Goal: Find specific page/section: Find specific page/section

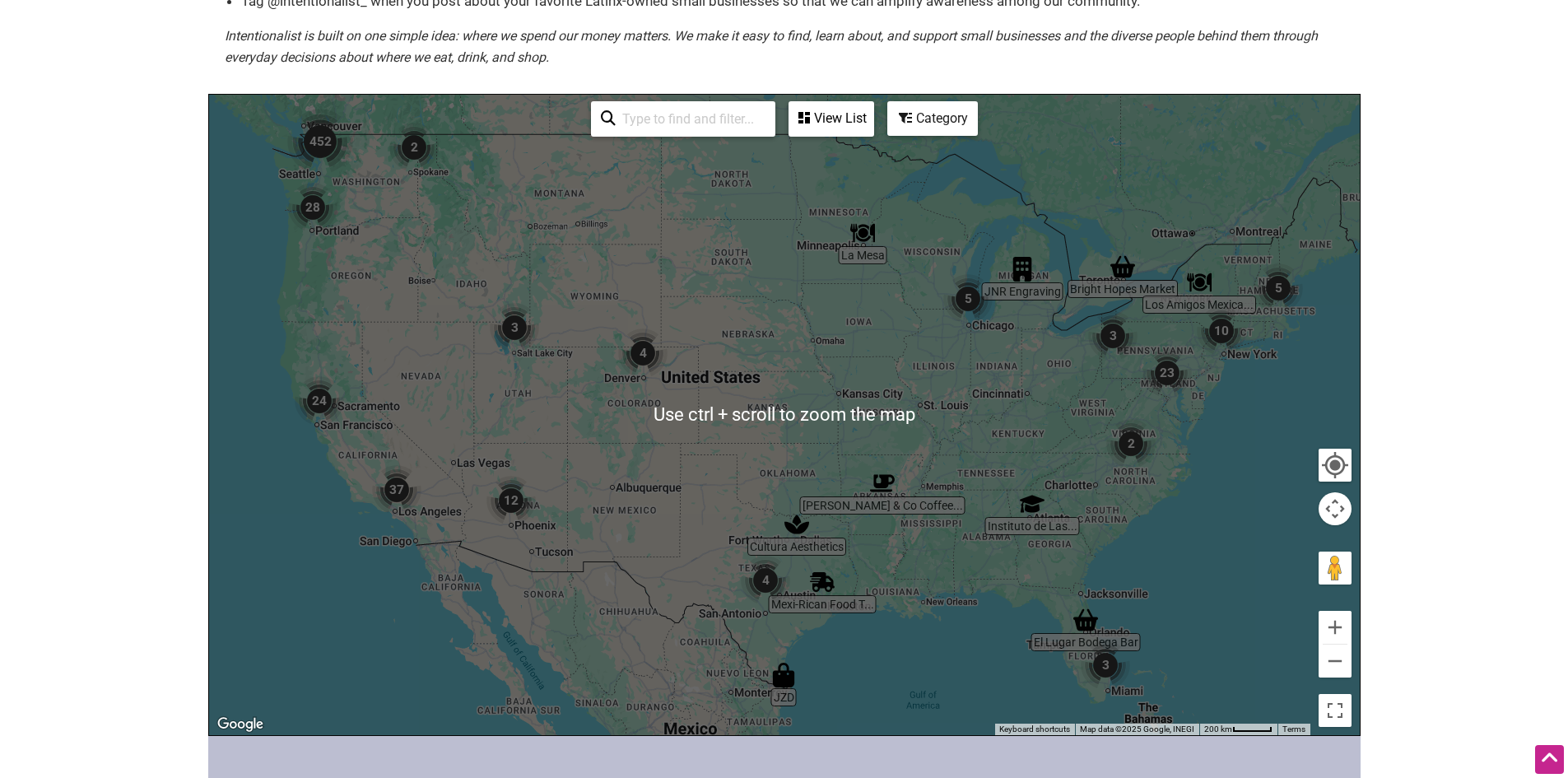
scroll to position [247, 0]
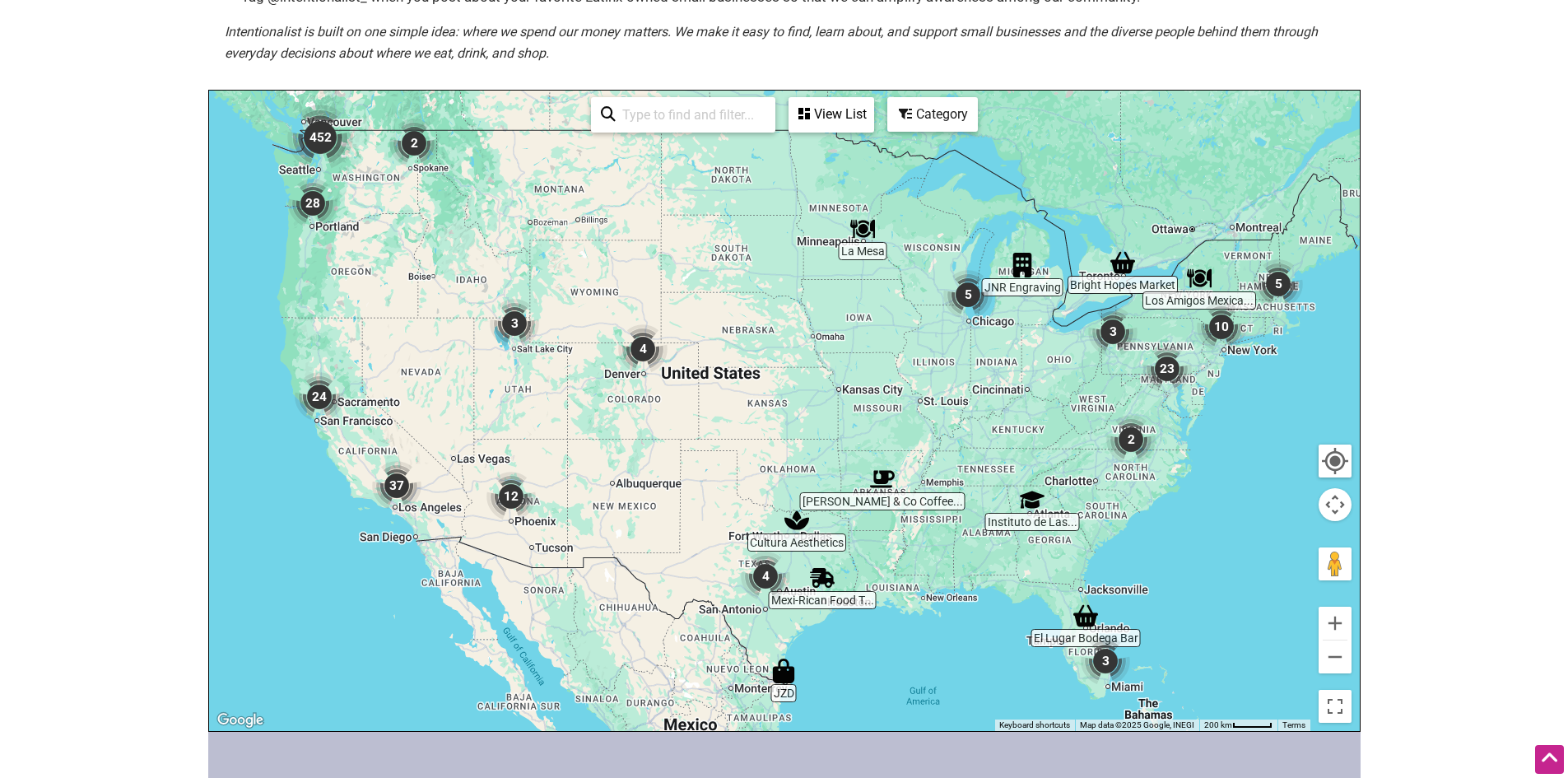
click at [970, 475] on div at bounding box center [784, 411] width 1151 height 641
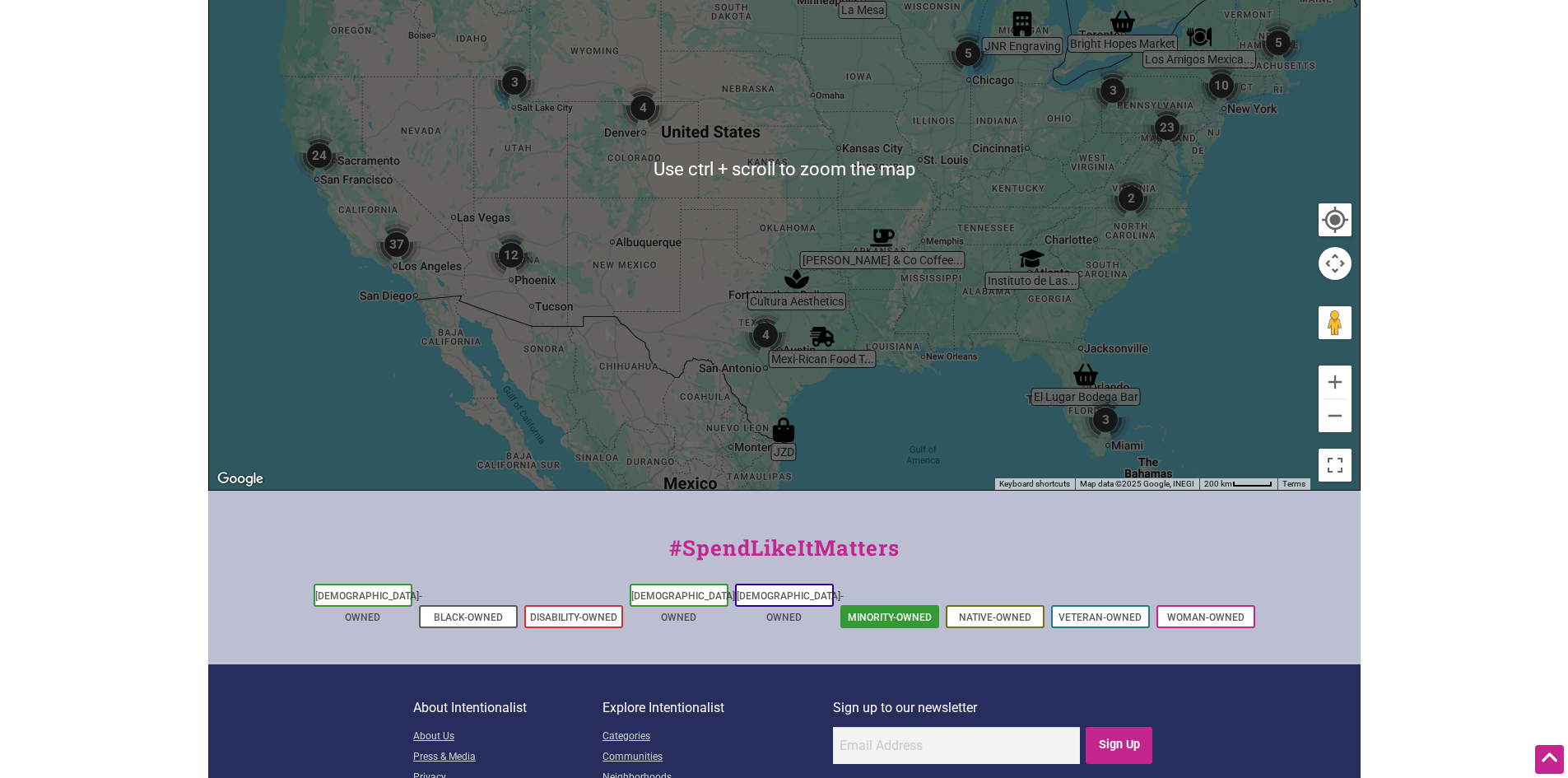
scroll to position [593, 0]
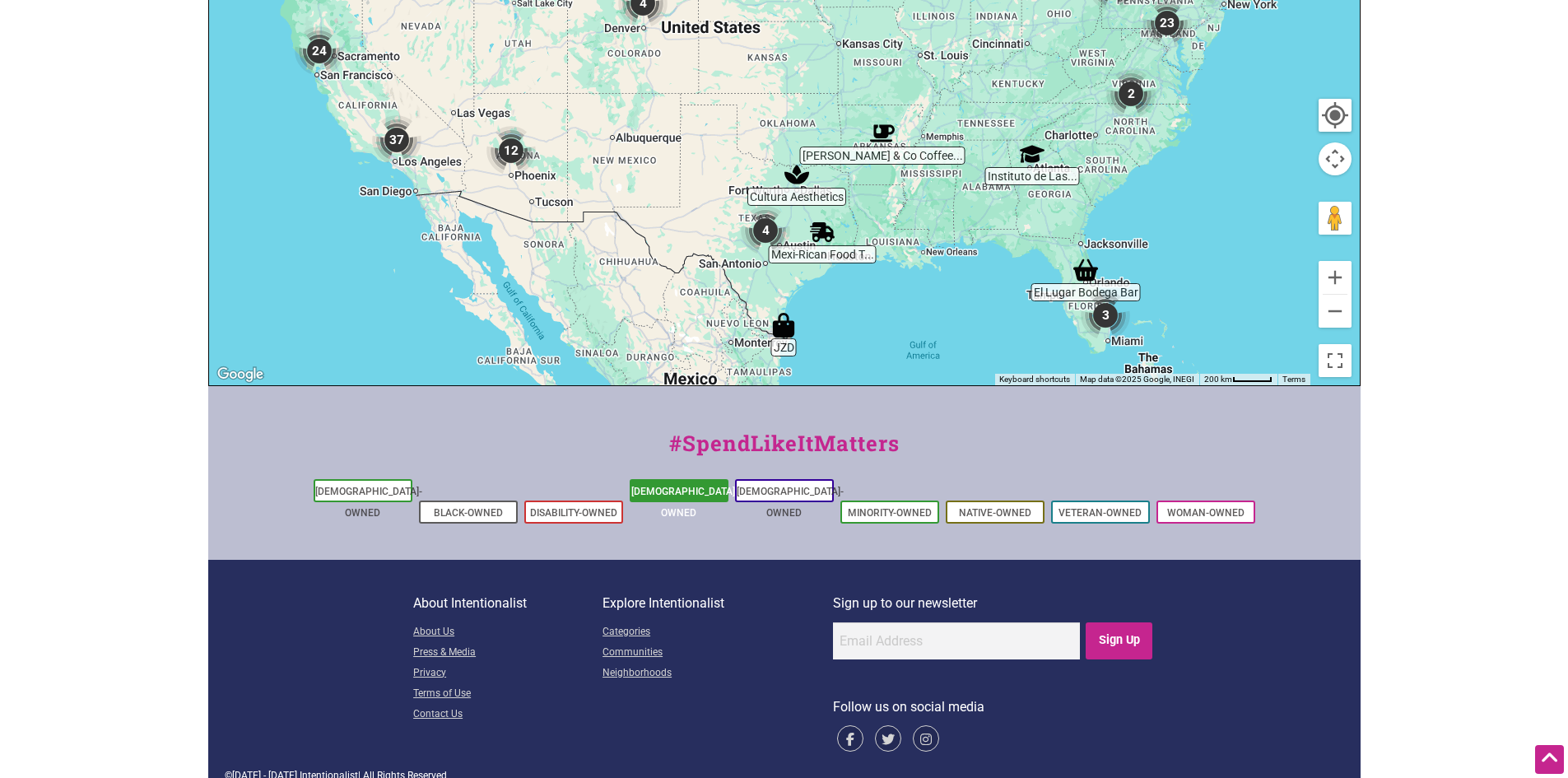
click at [687, 492] on link "[DEMOGRAPHIC_DATA]-Owned" at bounding box center [684, 502] width 107 height 33
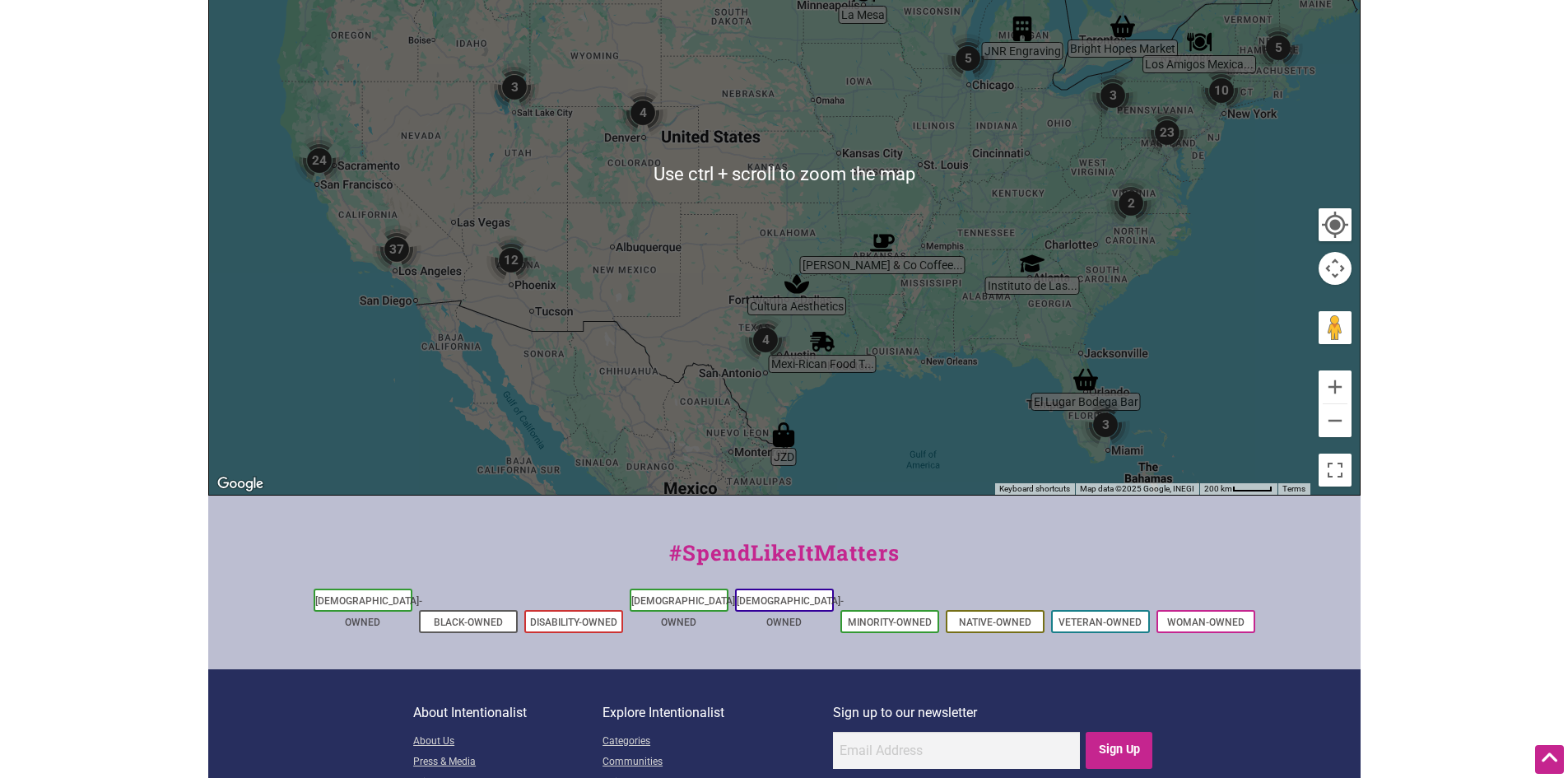
scroll to position [346, 0]
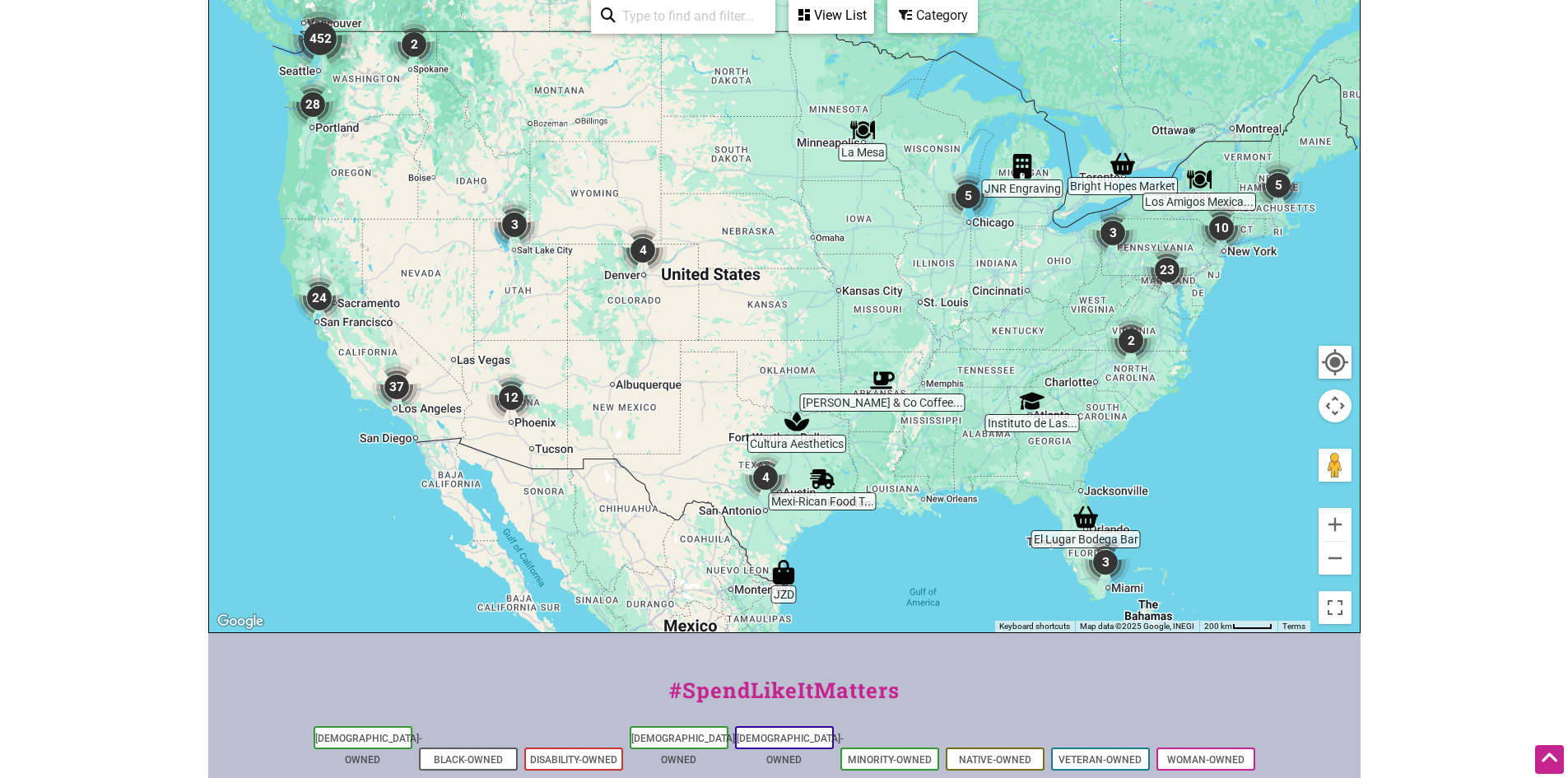
click at [1132, 342] on img "2" at bounding box center [1130, 340] width 50 height 50
